Goal: Information Seeking & Learning: Find specific fact

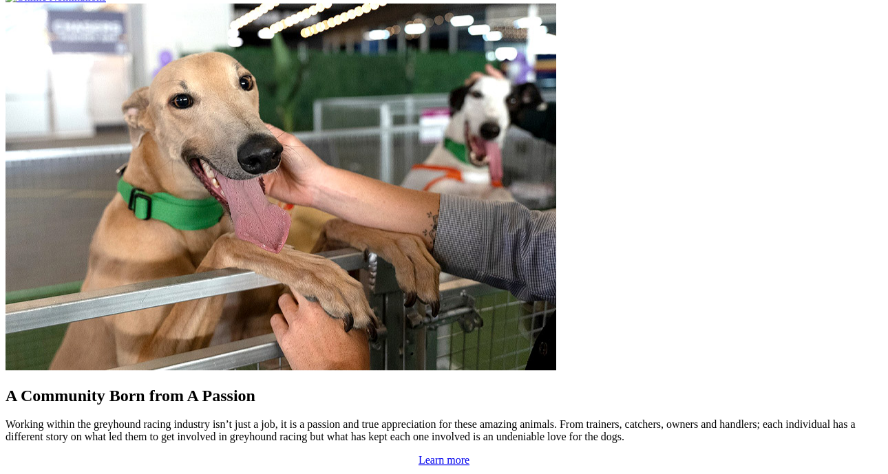
scroll to position [1085, 0]
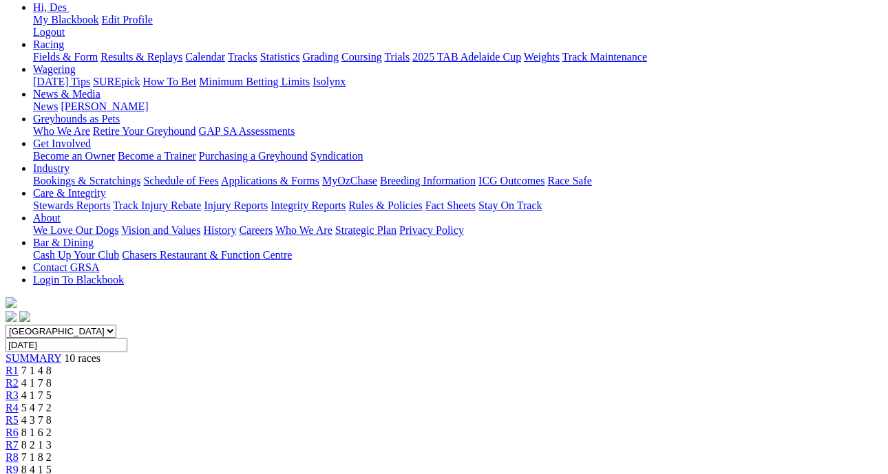
scroll to position [186, 0]
click at [52, 464] on span "8 4 1 5" at bounding box center [36, 470] width 30 height 12
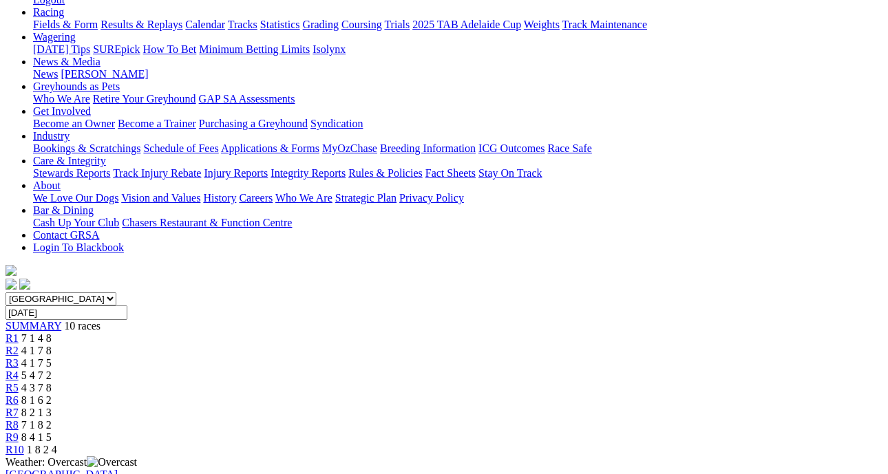
scroll to position [178, 0]
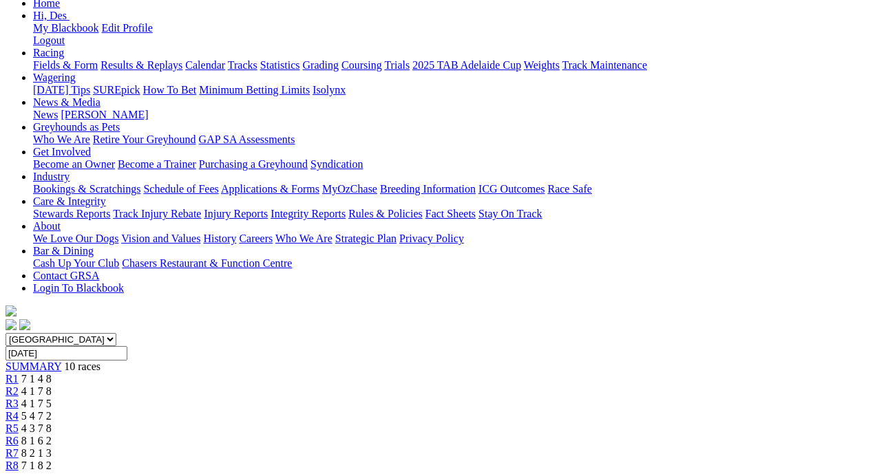
click at [19, 460] on span "R8" at bounding box center [12, 466] width 13 height 12
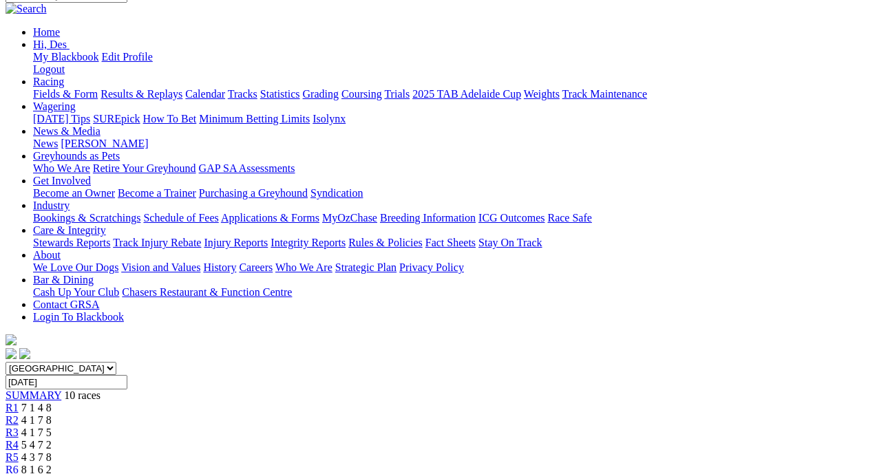
scroll to position [155, 0]
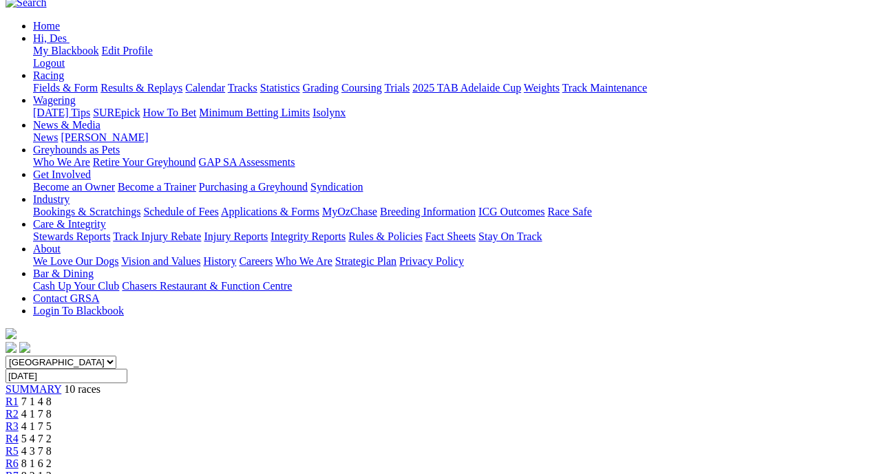
click at [594, 470] on div "R7 8 2 1 3" at bounding box center [444, 476] width 877 height 12
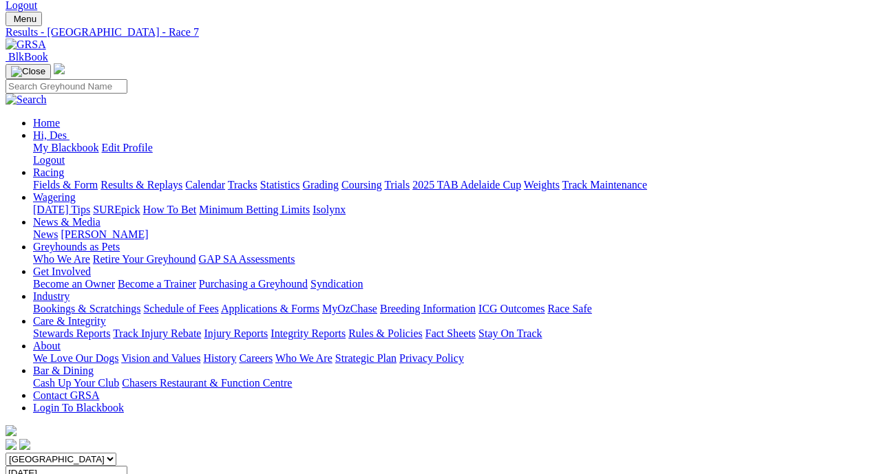
scroll to position [35, 0]
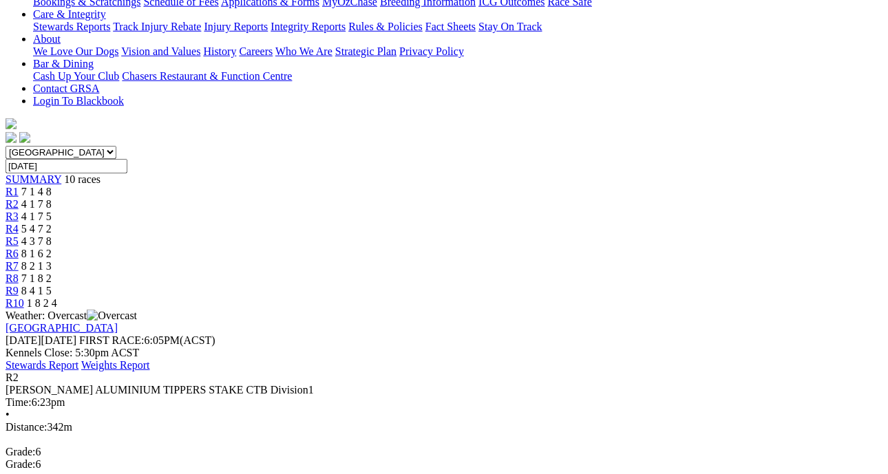
scroll to position [368, 0]
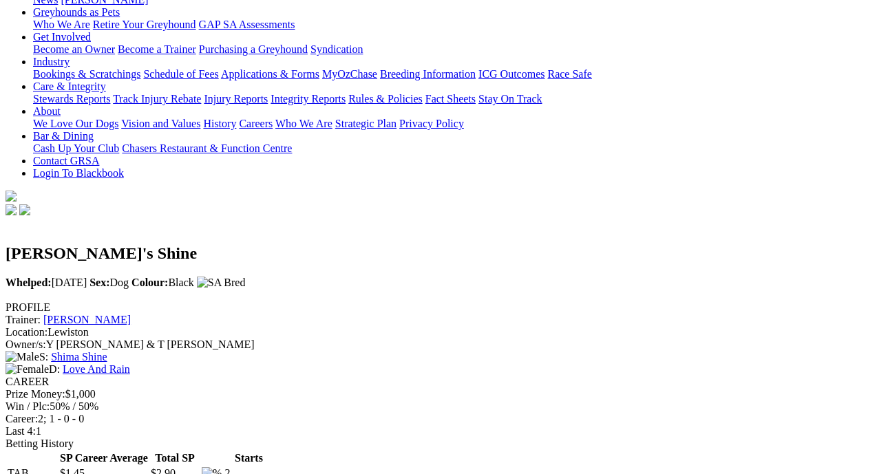
scroll to position [304, 0]
